Goal: Check status

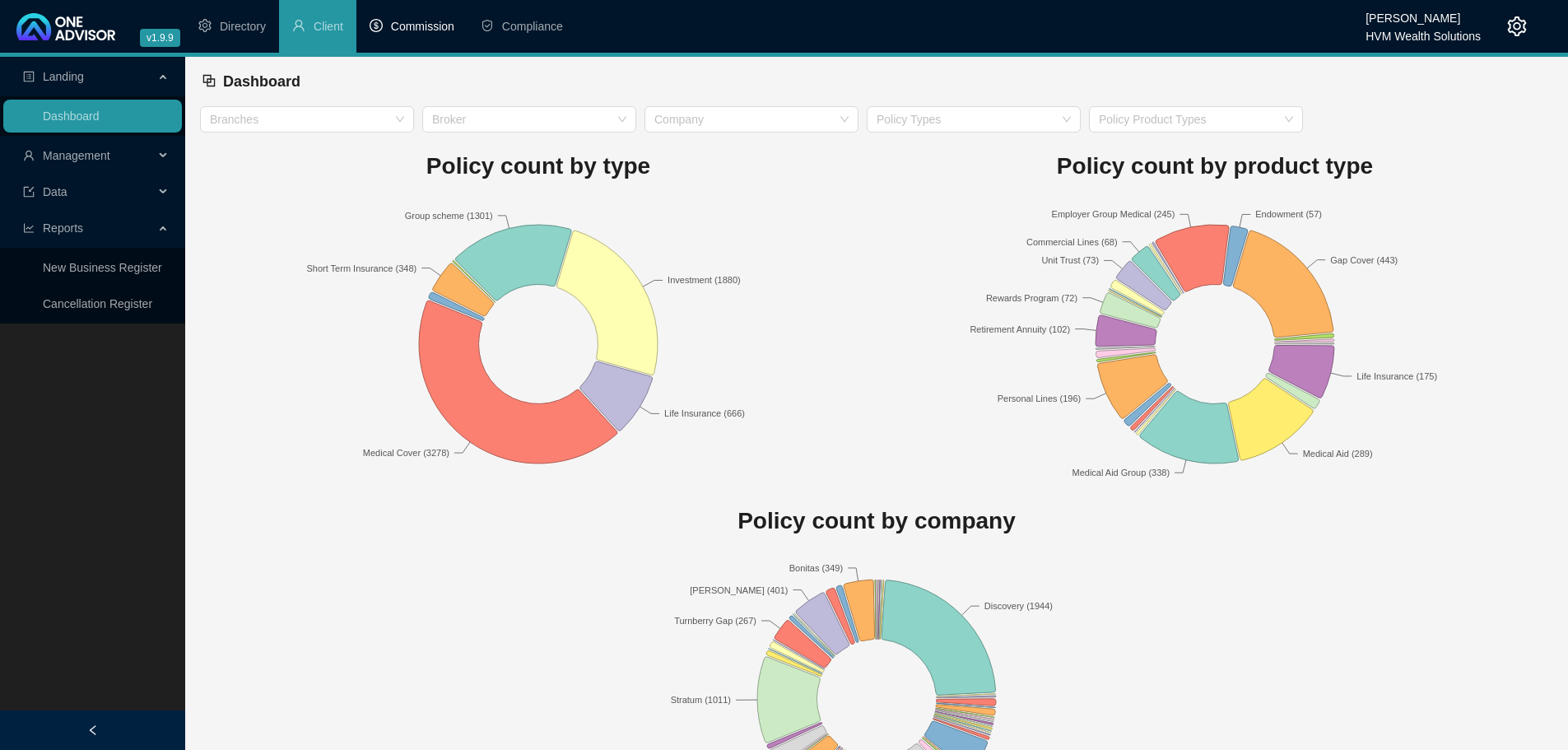
click at [402, 24] on span "Commission" at bounding box center [422, 26] width 63 height 13
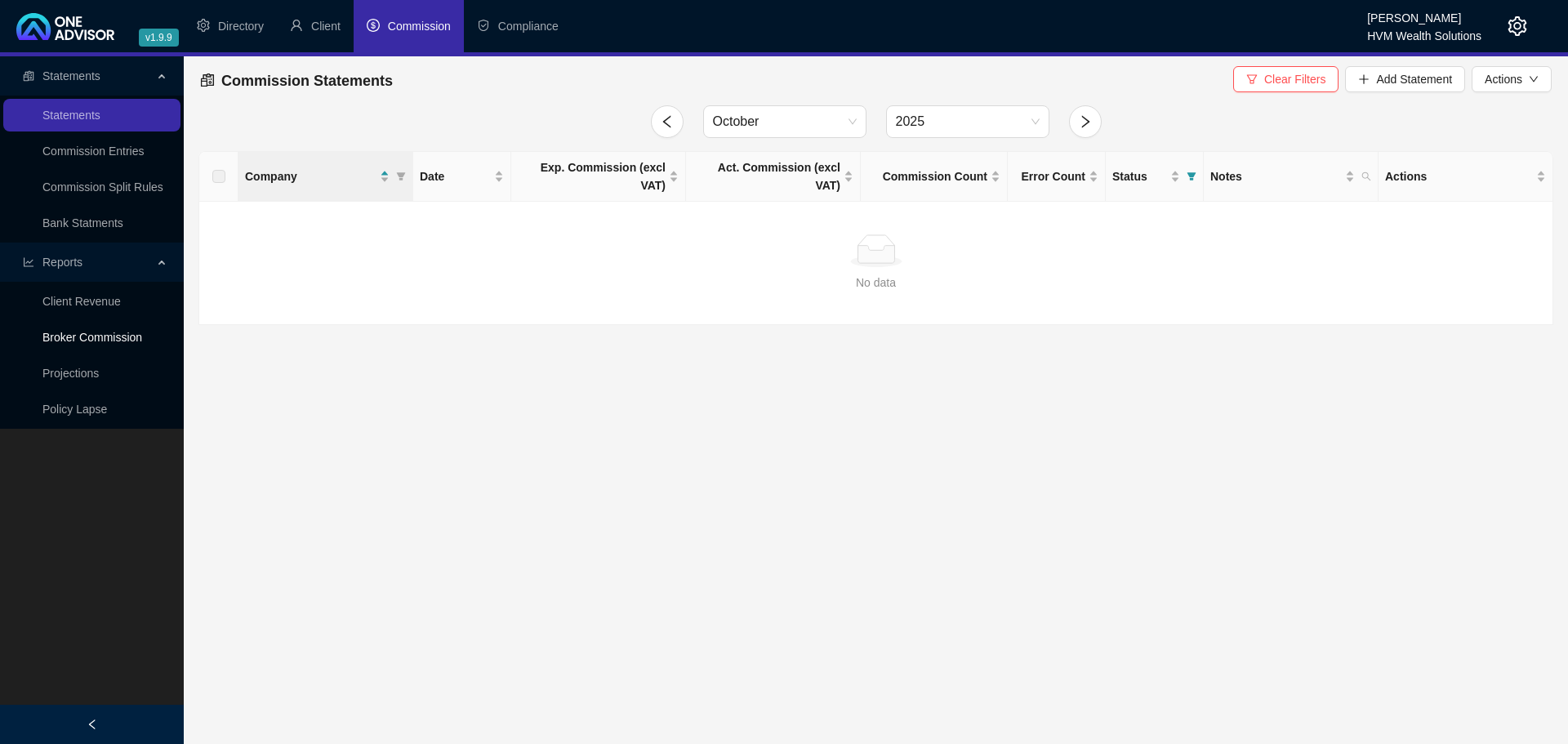
click at [107, 341] on link "Broker Commission" at bounding box center [92, 337] width 99 height 13
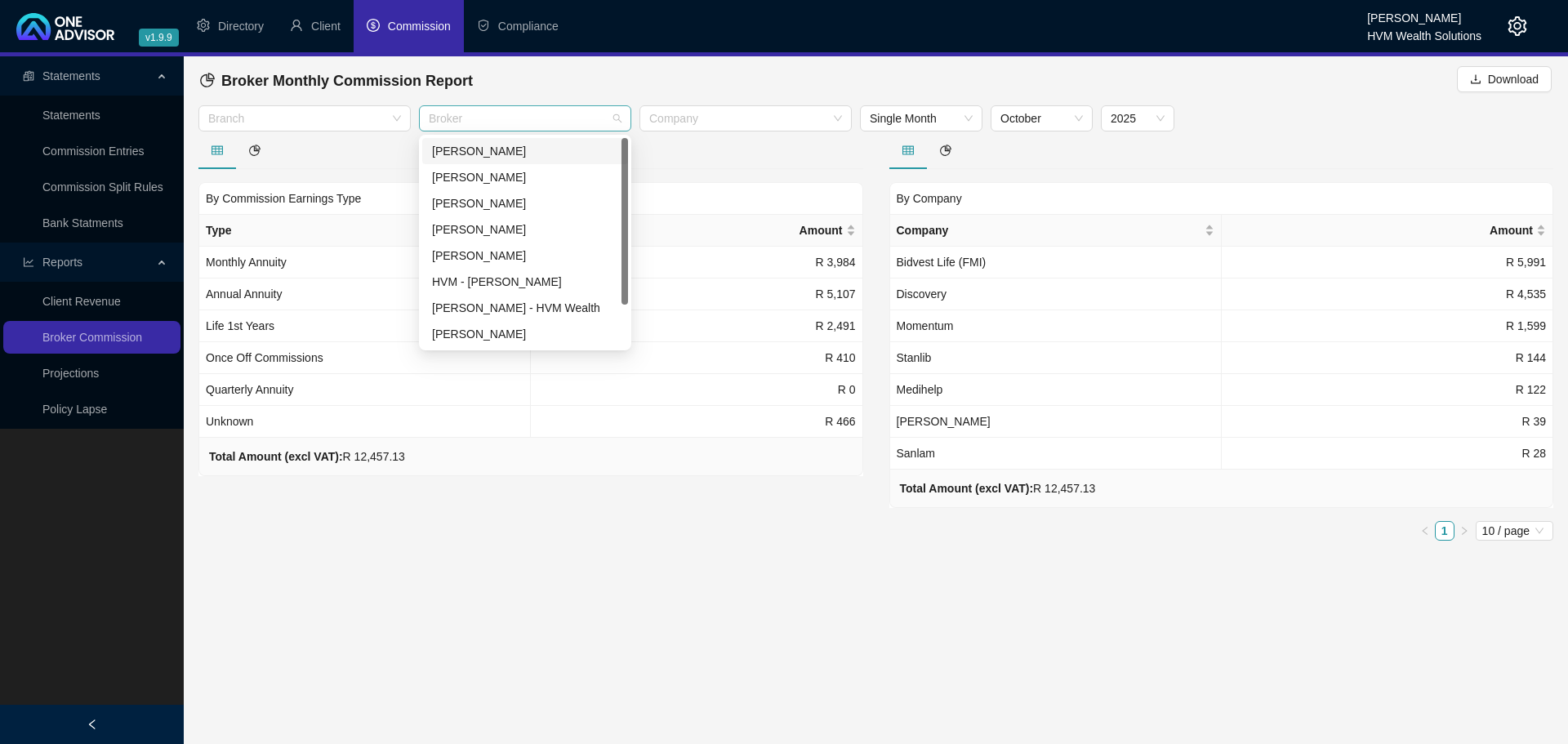
click at [465, 117] on div at bounding box center [516, 119] width 189 height 12
click at [512, 334] on div "[PERSON_NAME]" at bounding box center [525, 333] width 186 height 18
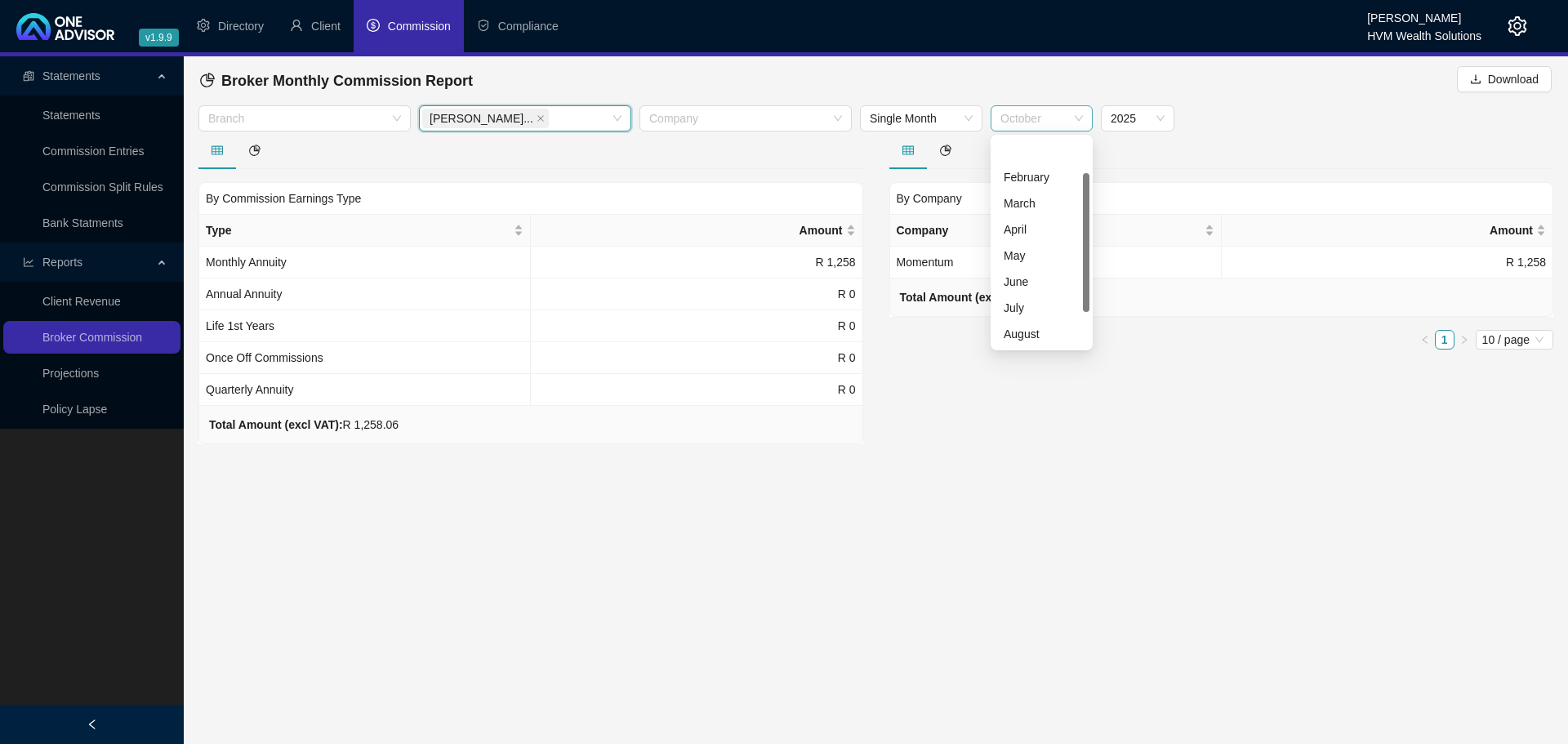
click at [1064, 114] on span "October" at bounding box center [1041, 119] width 82 height 25
click at [1039, 302] on div "September" at bounding box center [1042, 308] width 76 height 18
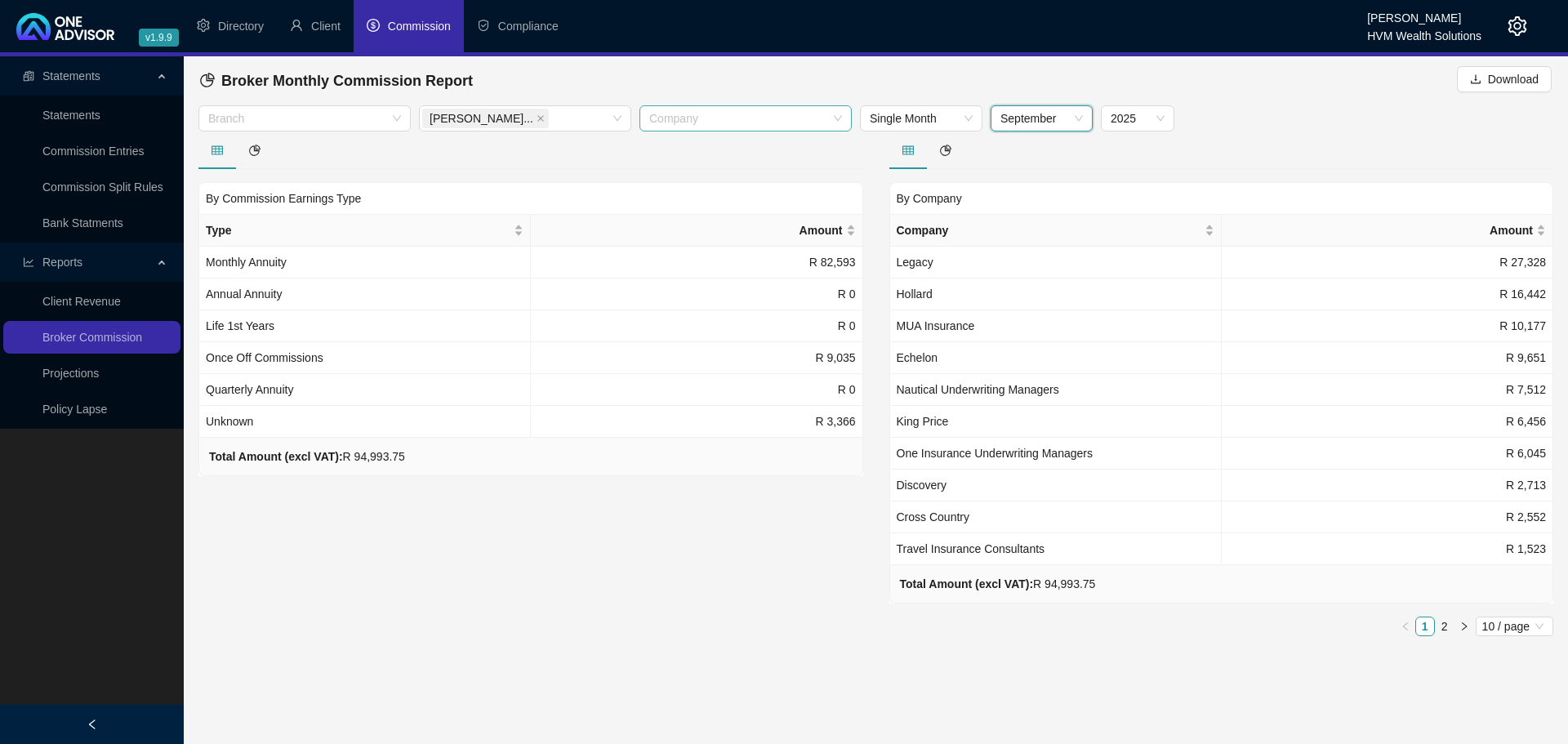
click at [671, 113] on div at bounding box center [737, 119] width 189 height 12
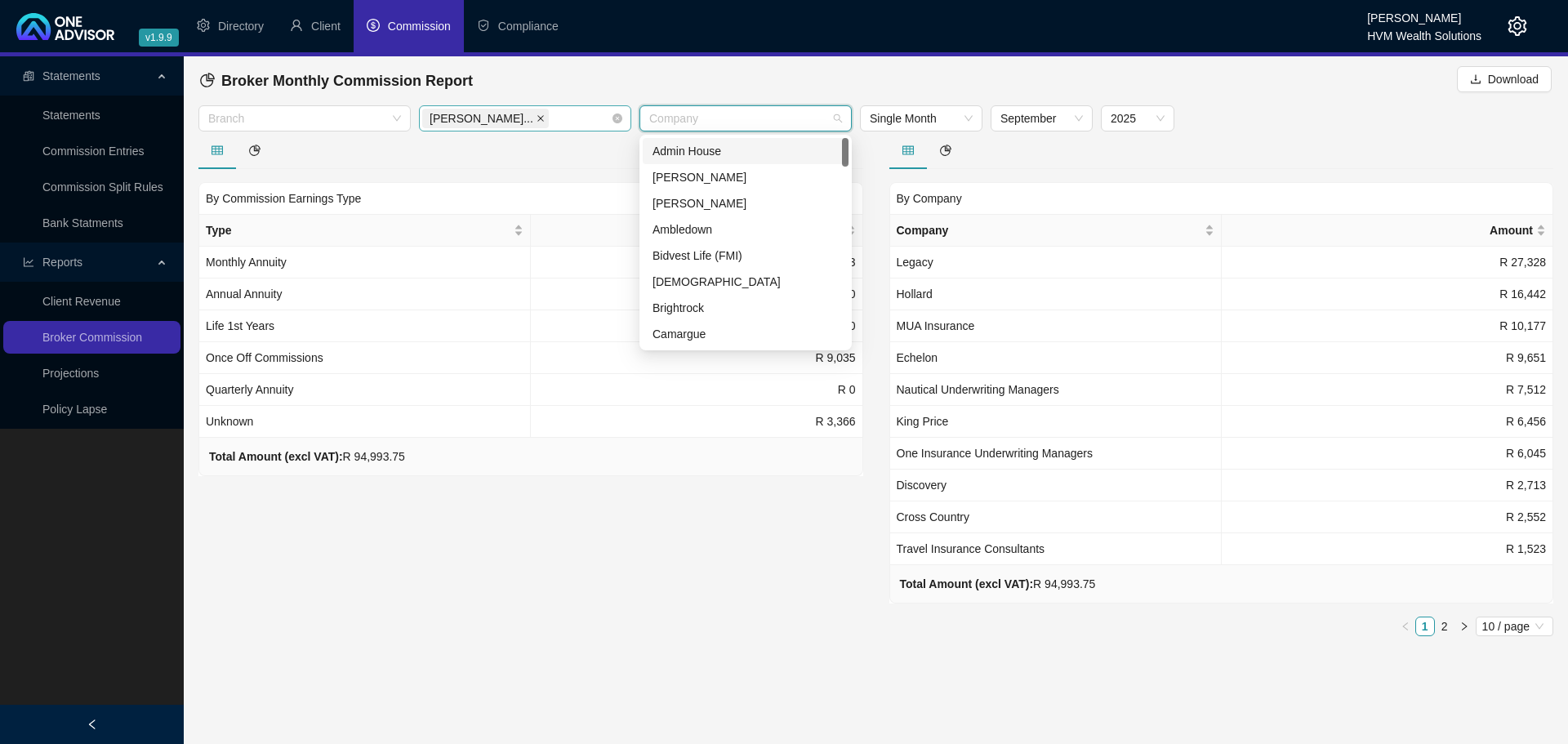
click at [537, 114] on icon "close" at bounding box center [540, 118] width 8 height 8
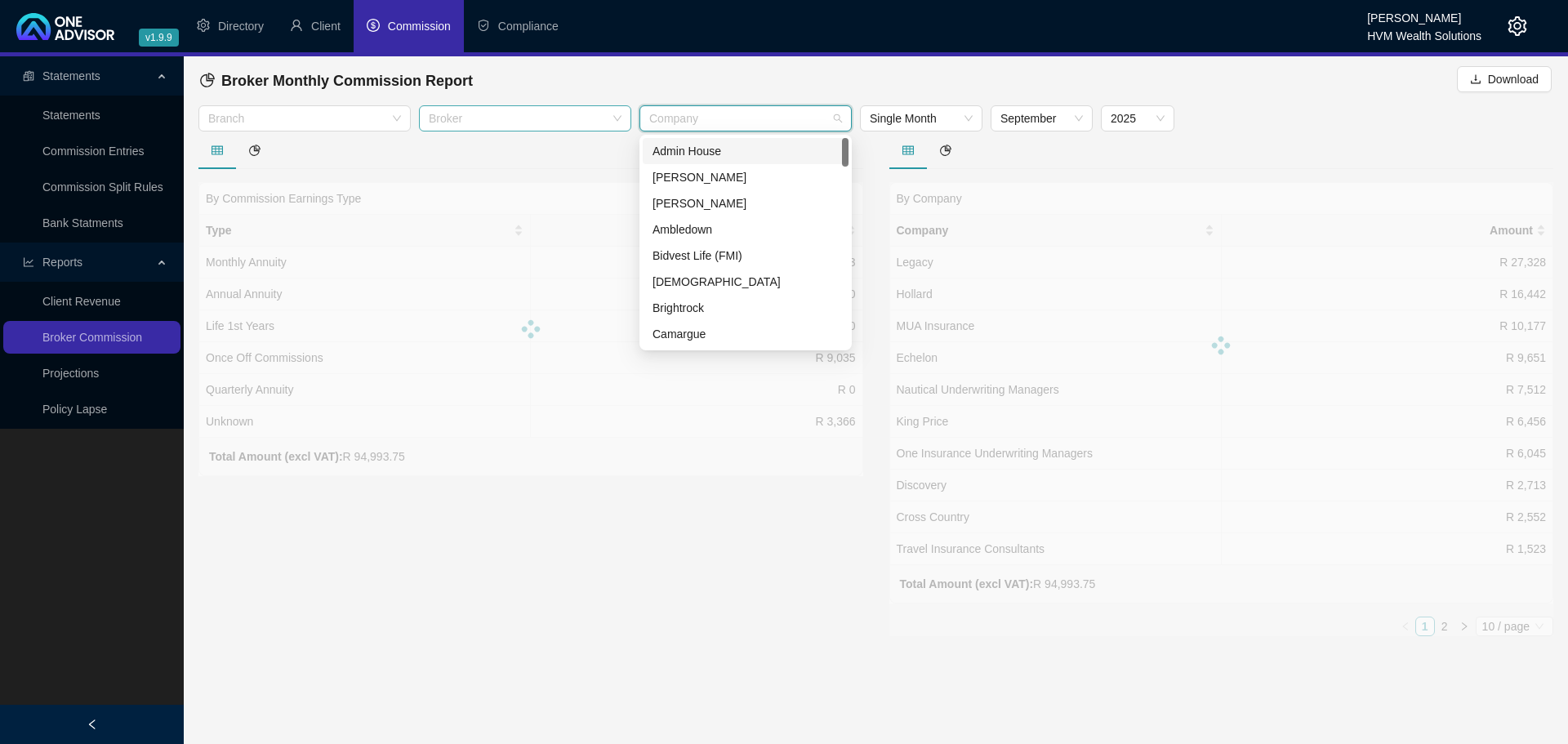
click at [527, 120] on div at bounding box center [516, 119] width 189 height 12
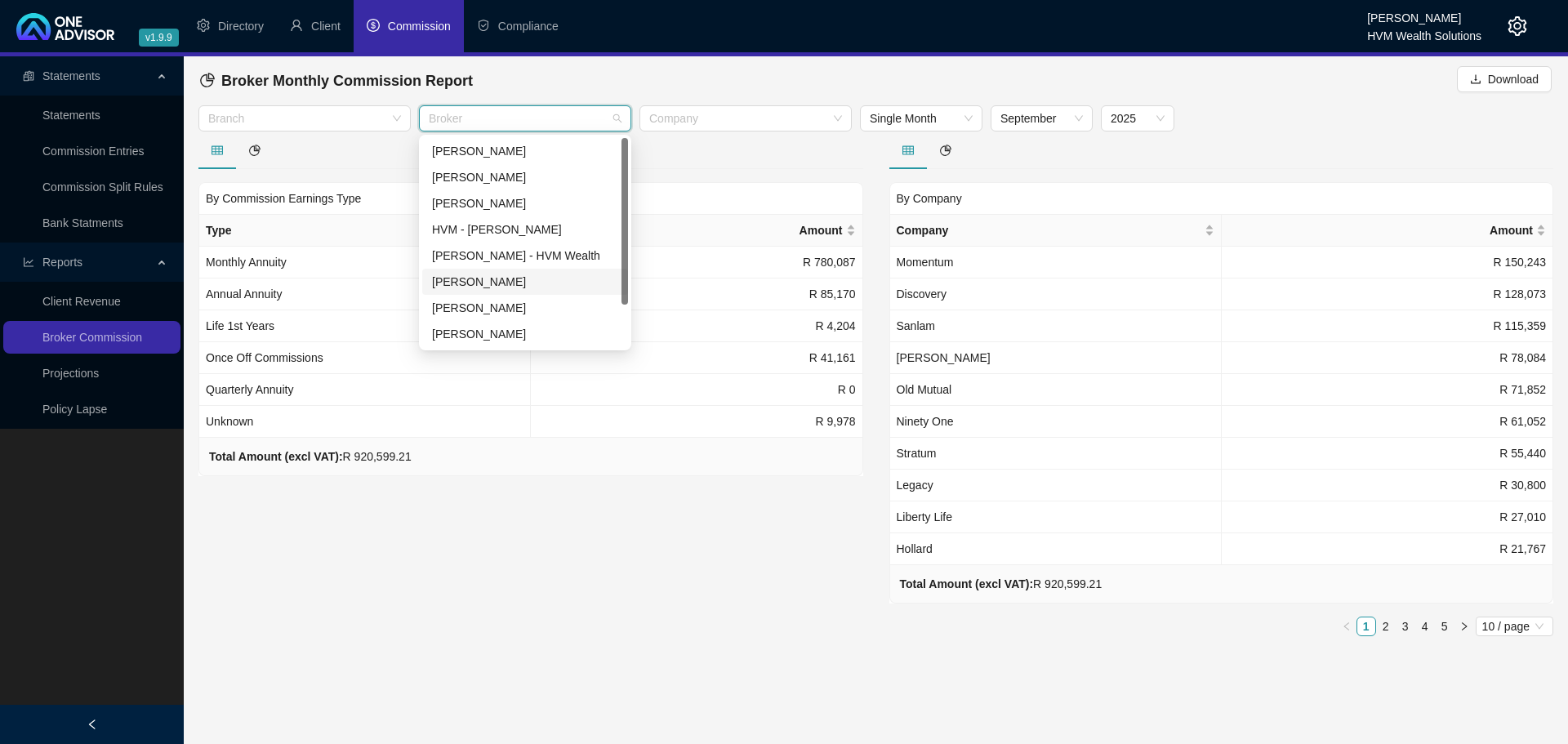
scroll to position [0, 0]
click at [487, 184] on div "[PERSON_NAME]" at bounding box center [525, 177] width 186 height 18
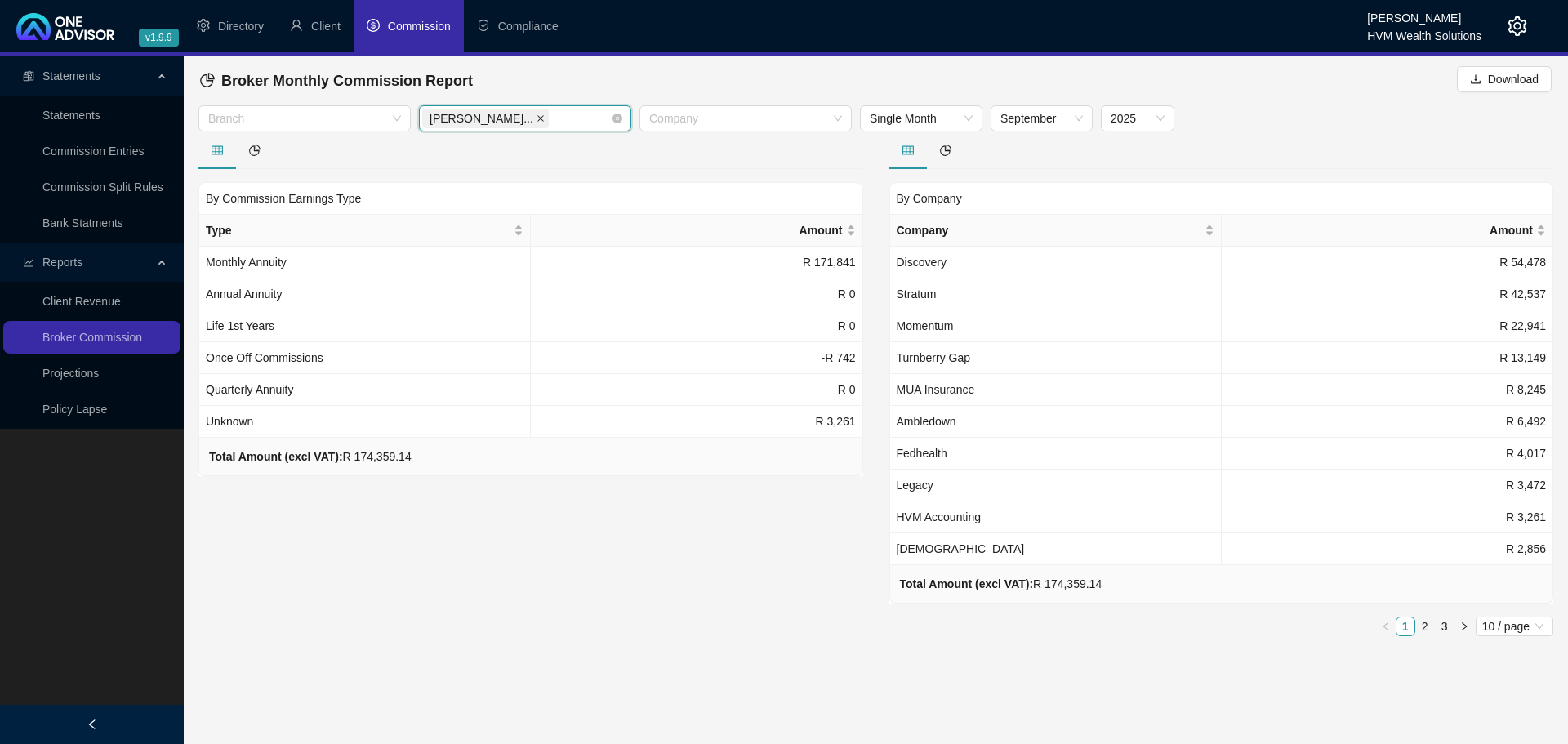
click at [537, 114] on span at bounding box center [540, 118] width 8 height 18
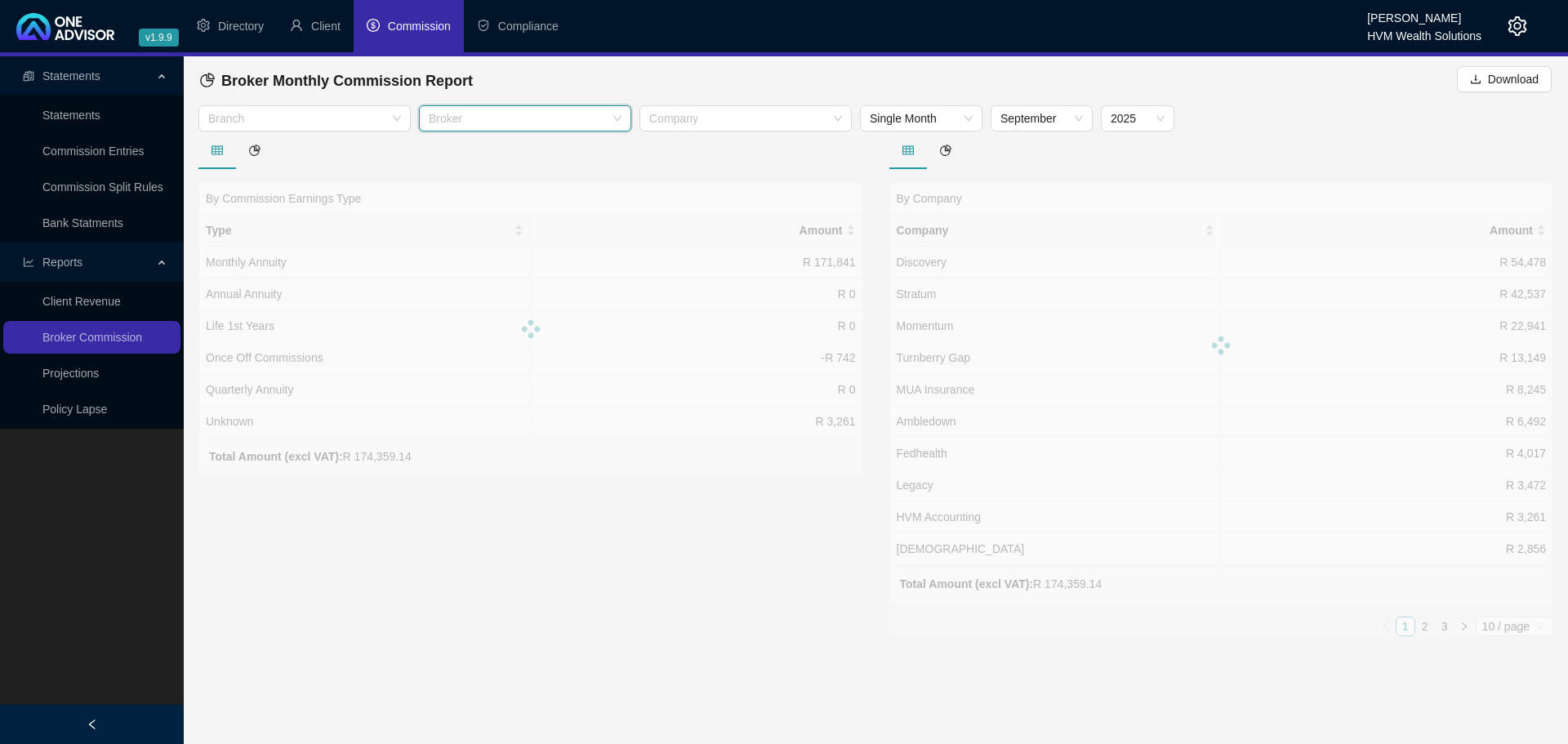
click at [543, 122] on div at bounding box center [516, 119] width 189 height 12
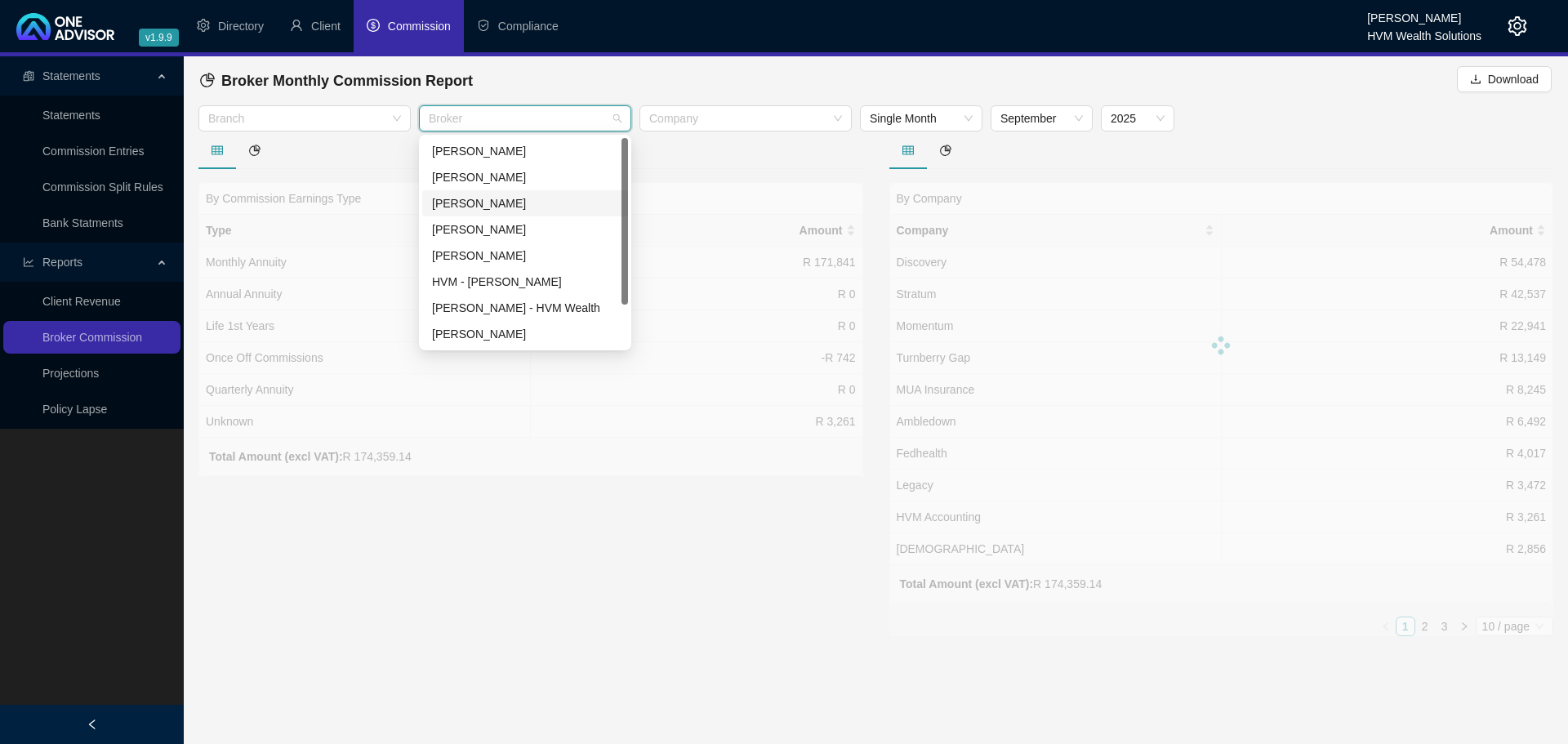
scroll to position [52, 0]
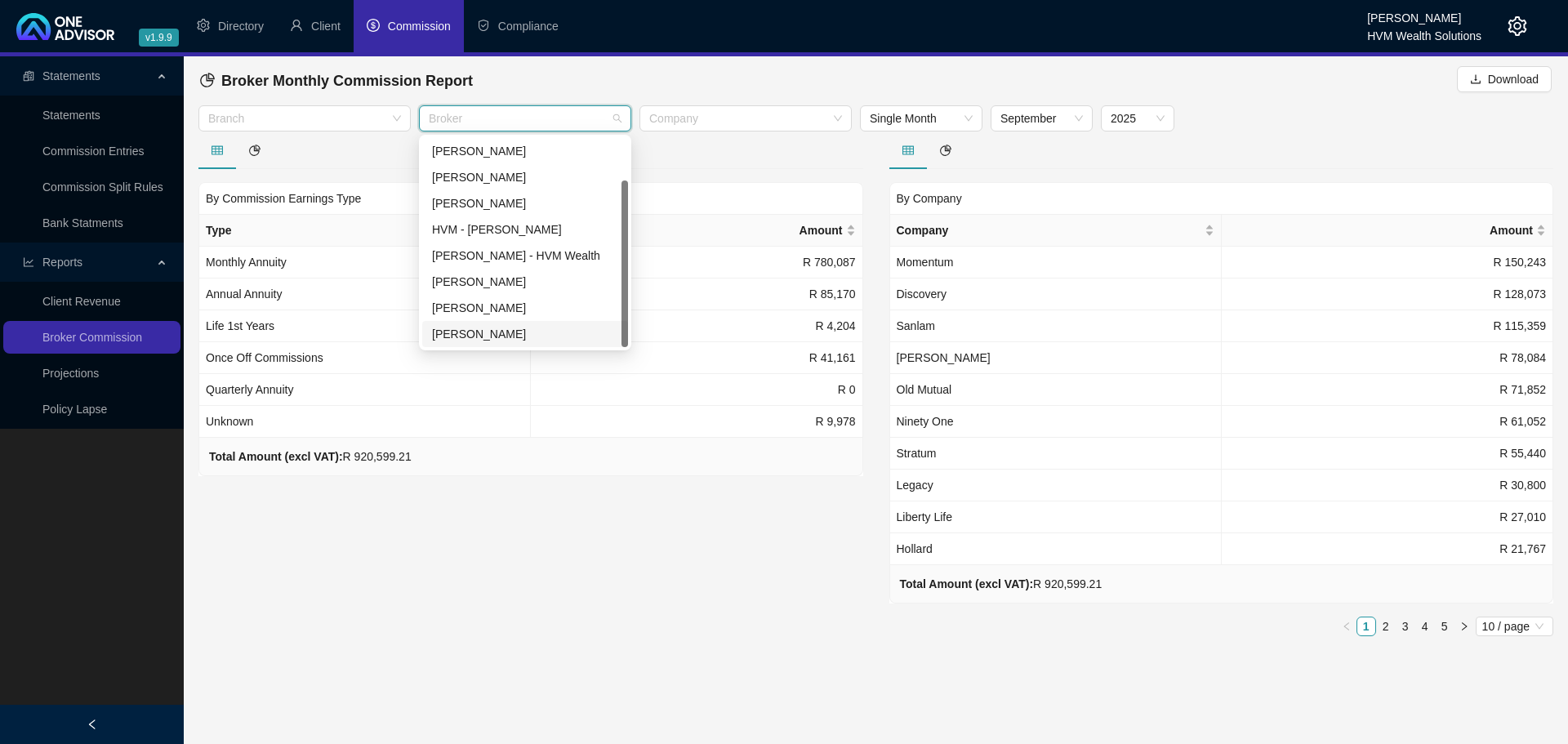
click at [511, 334] on div "[PERSON_NAME]" at bounding box center [525, 333] width 186 height 18
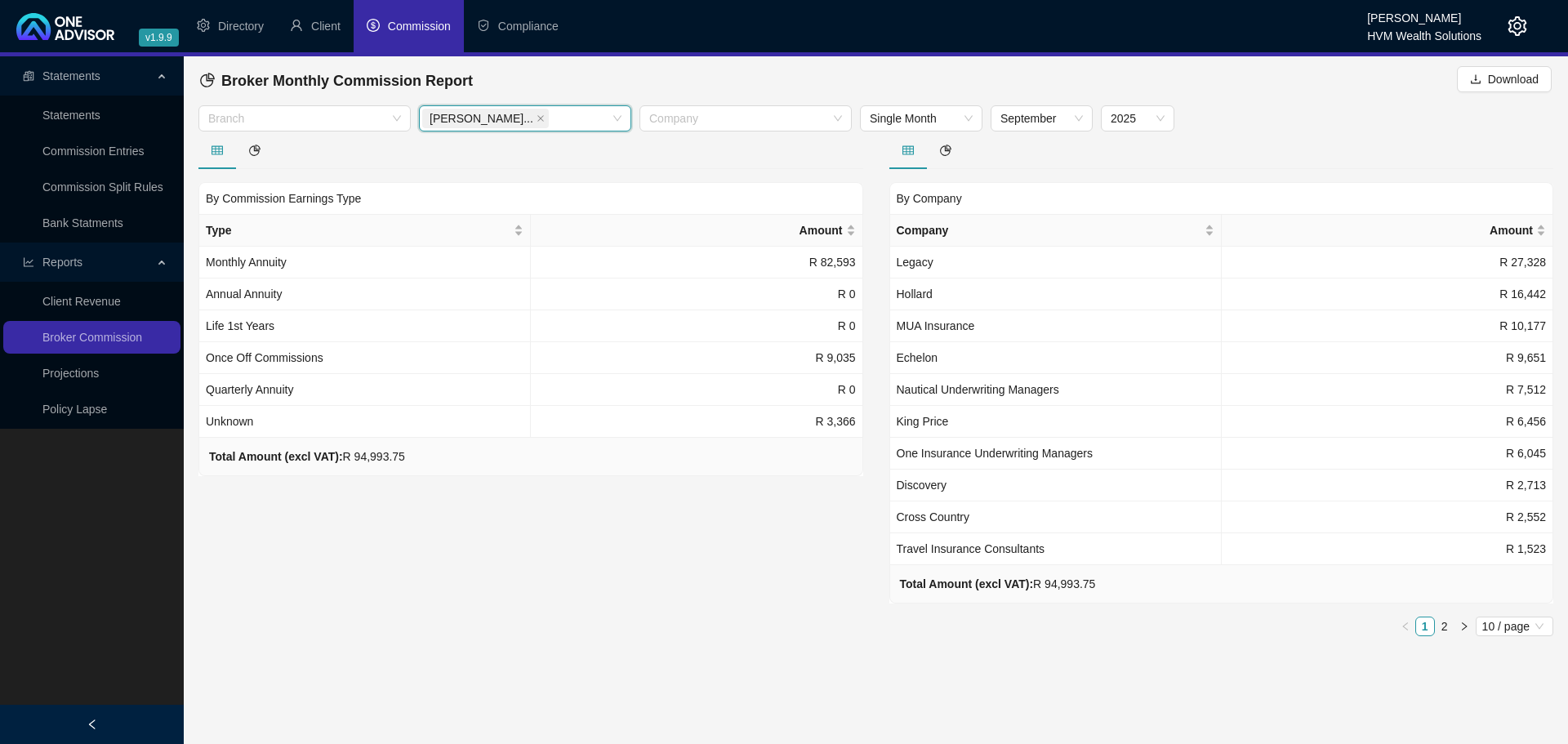
click at [727, 562] on div "By Commission Earnings Type Type Amount Monthly Annuity R 82,593 Annual Annuity…" at bounding box center [530, 390] width 691 height 518
